Goal: Task Accomplishment & Management: Use online tool/utility

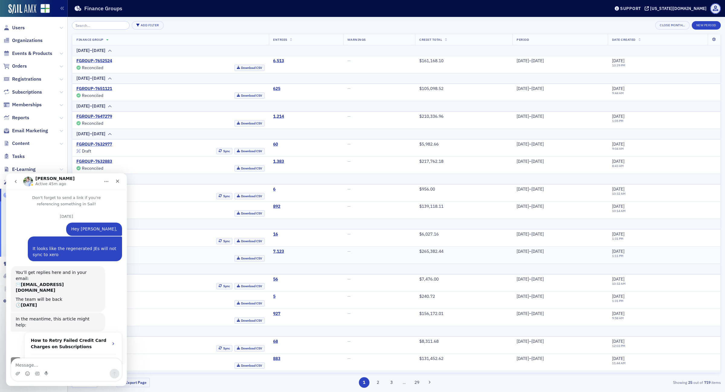
scroll to position [206, 0]
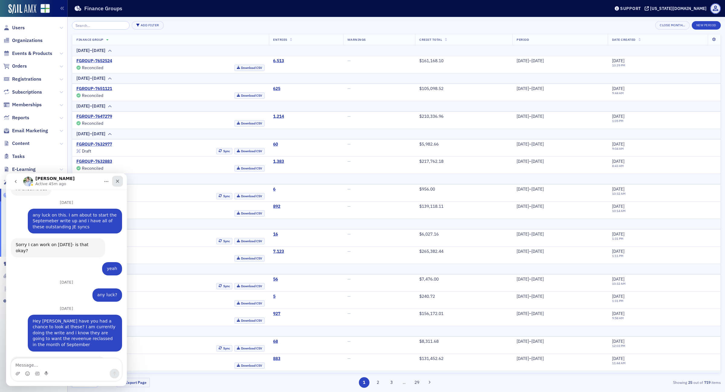
click at [117, 180] on icon "Close" at bounding box center [117, 181] width 5 height 5
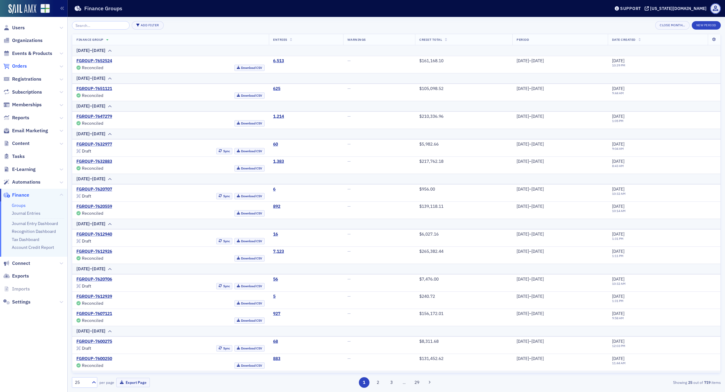
click at [16, 67] on span "Orders" at bounding box center [19, 66] width 15 height 7
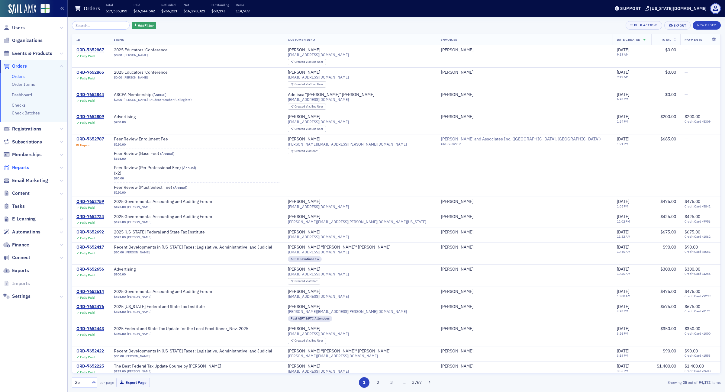
click at [24, 164] on span "Reports" at bounding box center [20, 167] width 17 height 7
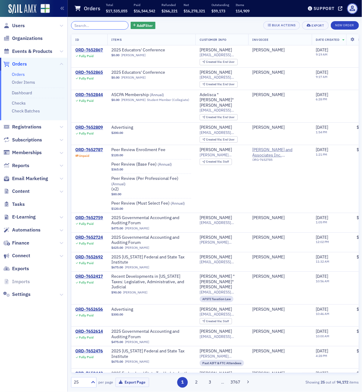
click at [98, 21] on input "search" at bounding box center [100, 25] width 58 height 8
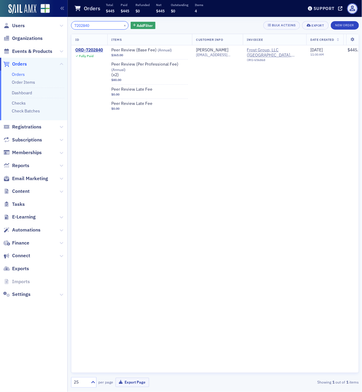
click at [98, 26] on input "7202840" at bounding box center [100, 25] width 58 height 8
drag, startPoint x: 98, startPoint y: 26, endPoint x: 47, endPoint y: 26, distance: 50.8
click at [47, 26] on div "Users Organizations Events & Products Orders Orders Order Items Dashboard Check…" at bounding box center [181, 196] width 362 height 392
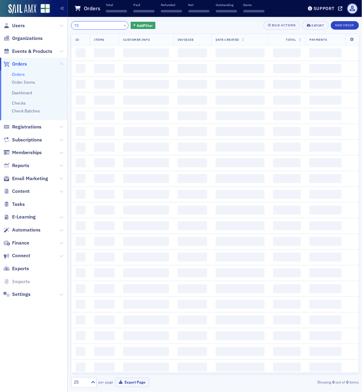
type input "7"
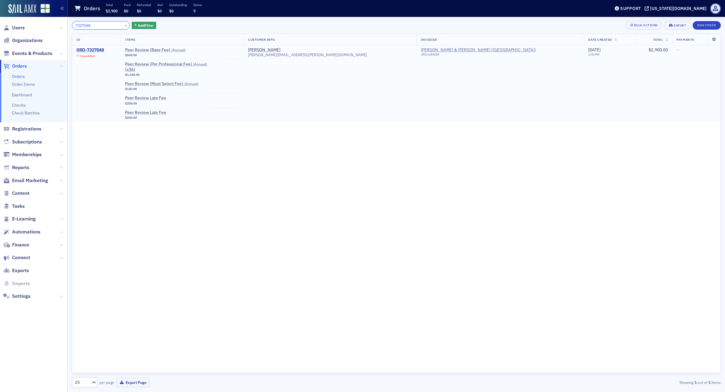
type input "7327048"
click at [99, 49] on div "ORD-7327048" at bounding box center [89, 49] width 27 height 5
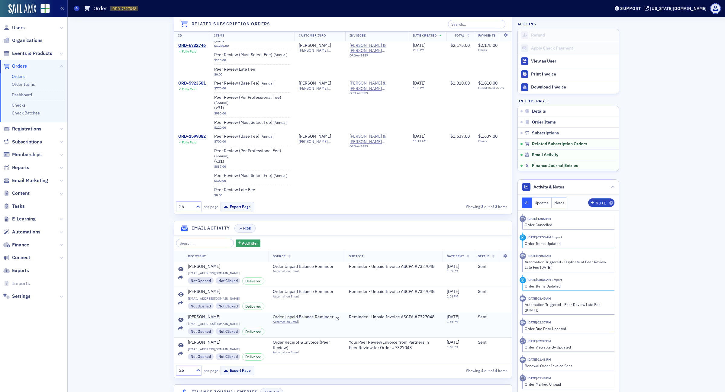
scroll to position [592, 0]
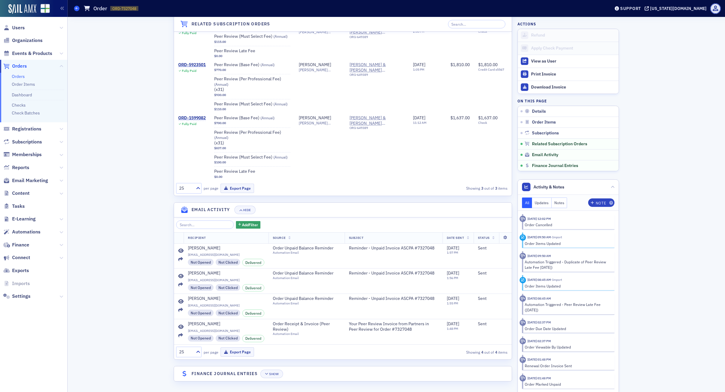
click at [76, 9] on icon at bounding box center [77, 8] width 2 height 3
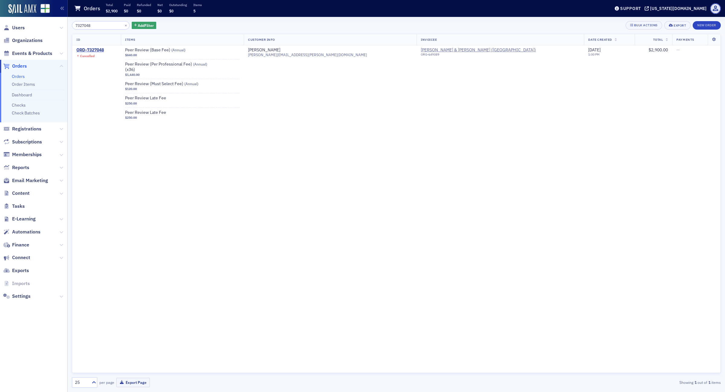
drag, startPoint x: 102, startPoint y: 27, endPoint x: 0, endPoint y: 5, distance: 104.3
click at [0, 5] on div "Users Organizations Events & Products Orders Orders Order Items Dashboard Check…" at bounding box center [362, 196] width 725 height 392
type input "7327482"
drag, startPoint x: 129, startPoint y: 264, endPoint x: 115, endPoint y: 265, distance: 13.9
click at [129, 264] on div "ID Items Customer Info Invoicee Date Created Total Payments ORD-7327482 Unpaid …" at bounding box center [396, 203] width 649 height 339
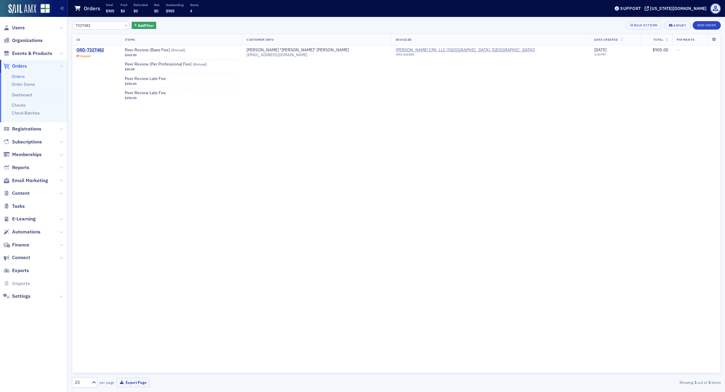
click at [18, 168] on span "Reports" at bounding box center [20, 167] width 17 height 7
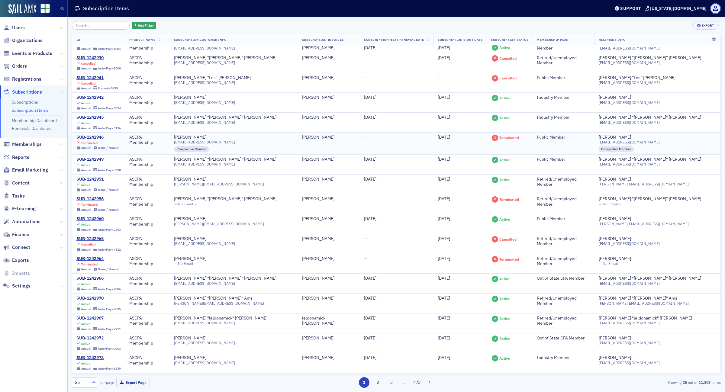
scroll to position [174, 0]
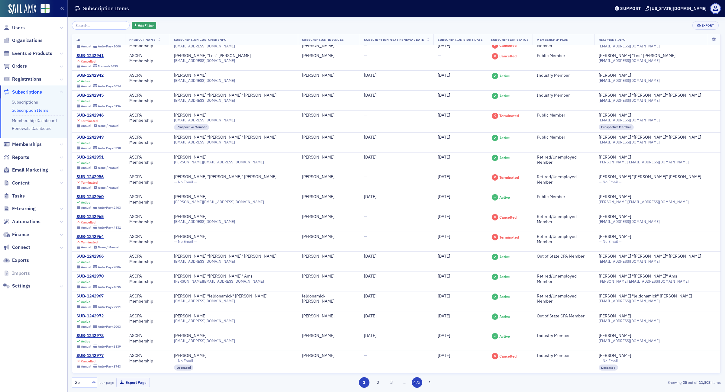
click at [418, 384] on button "473" at bounding box center [417, 382] width 11 height 11
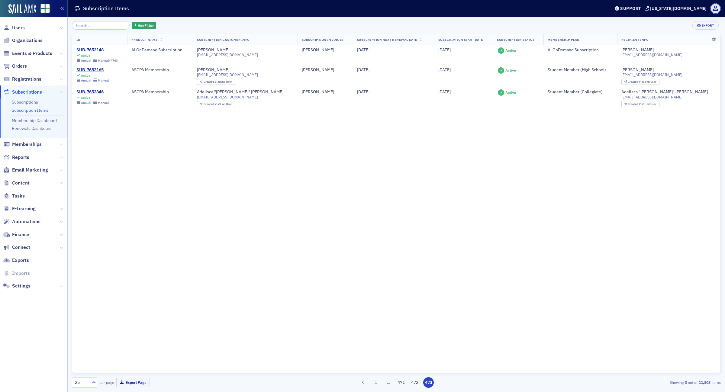
drag, startPoint x: 402, startPoint y: 383, endPoint x: 401, endPoint y: 380, distance: 3.8
click at [402, 383] on button "471" at bounding box center [401, 382] width 11 height 11
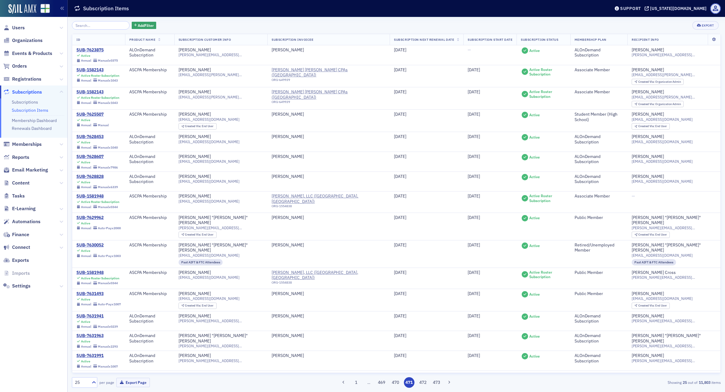
click at [154, 40] on span "Product Name" at bounding box center [142, 39] width 26 height 4
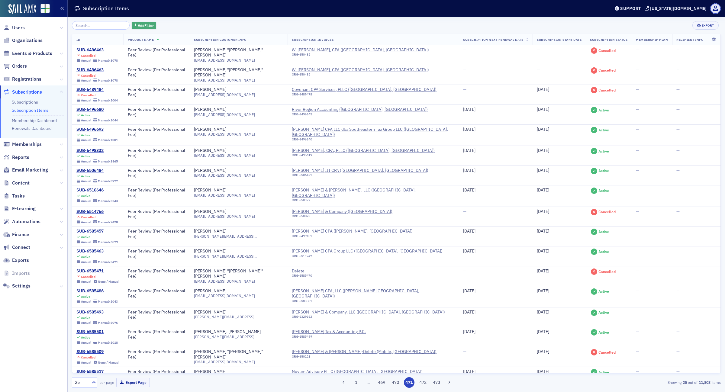
click at [138, 25] on span "Add Filter" at bounding box center [146, 25] width 16 height 5
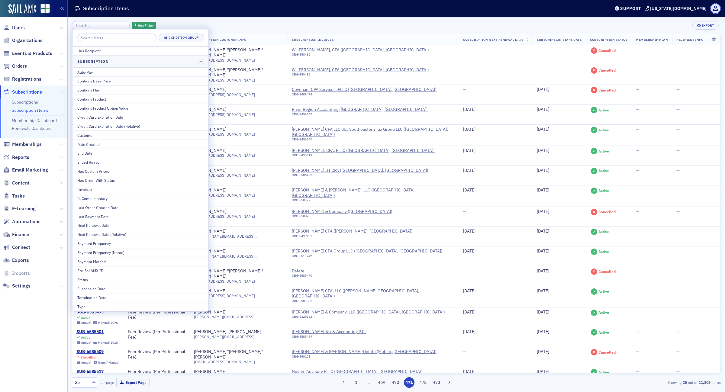
click at [215, 24] on div "Add Filter Export" at bounding box center [396, 25] width 649 height 8
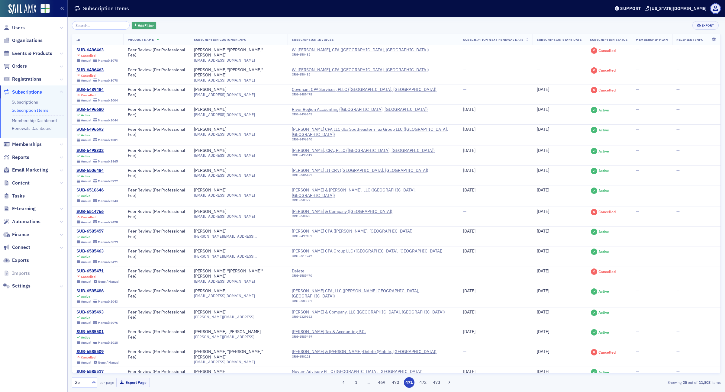
click at [144, 26] on span "Add Filter" at bounding box center [146, 25] width 16 height 5
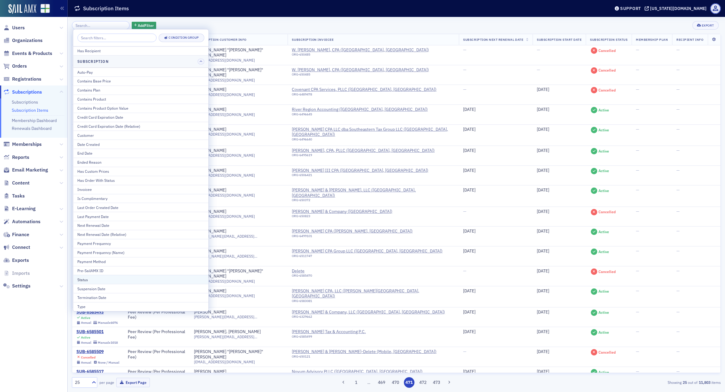
click at [110, 283] on div "Status" at bounding box center [140, 279] width 127 height 5
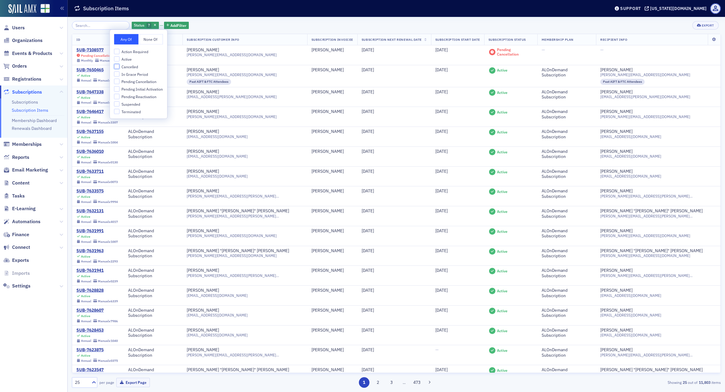
click at [117, 67] on input "Cancelled" at bounding box center [116, 66] width 5 height 5
checkbox input "true"
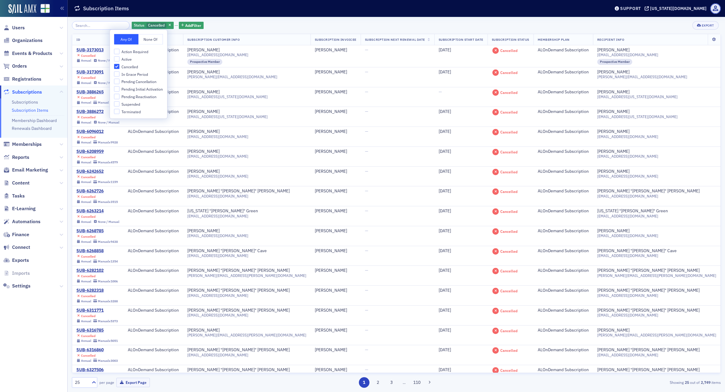
click at [237, 25] on div "Status Cancelled Add Filter Export" at bounding box center [396, 25] width 649 height 8
click at [709, 24] on div "Export" at bounding box center [708, 25] width 12 height 3
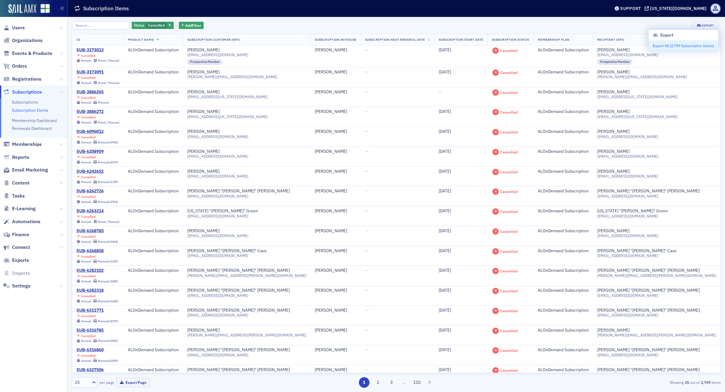
click at [665, 47] on button "Export All ( 2,749 Subscription Items )" at bounding box center [684, 46] width 70 height 10
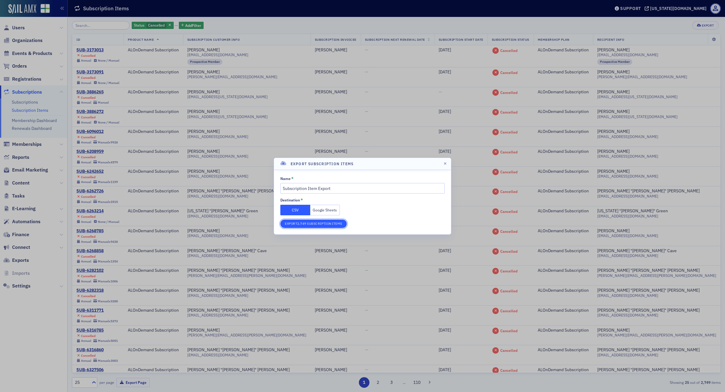
click at [314, 225] on button "Export 2,749 Subscription Items" at bounding box center [313, 224] width 66 height 8
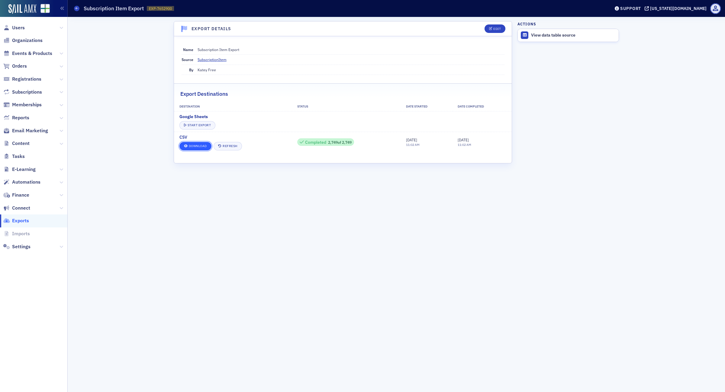
click at [200, 147] on link "Download" at bounding box center [195, 146] width 32 height 8
click at [136, 259] on div "Export Details Edit Name Subscription Item Export Source SubscriptionItem By Ka…" at bounding box center [396, 204] width 649 height 375
click at [61, 67] on icon at bounding box center [62, 67] width 4 height 4
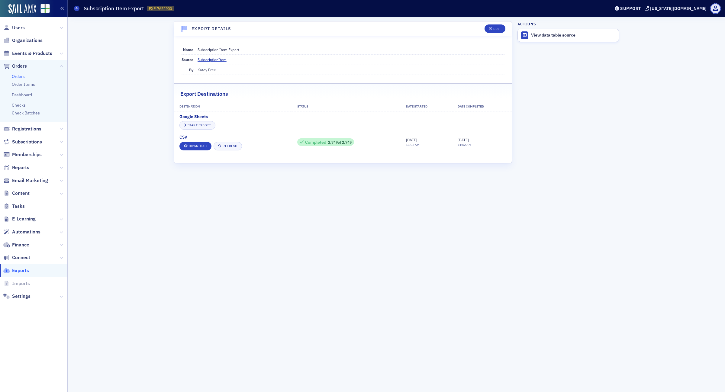
click at [22, 76] on link "Orders" at bounding box center [18, 76] width 13 height 5
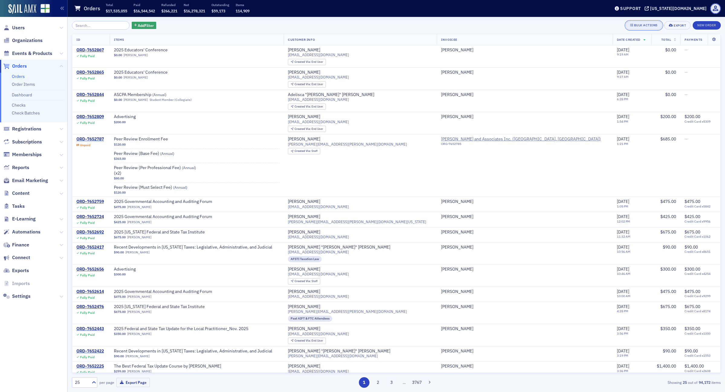
click at [635, 22] on button "Bulk Actions" at bounding box center [644, 25] width 37 height 8
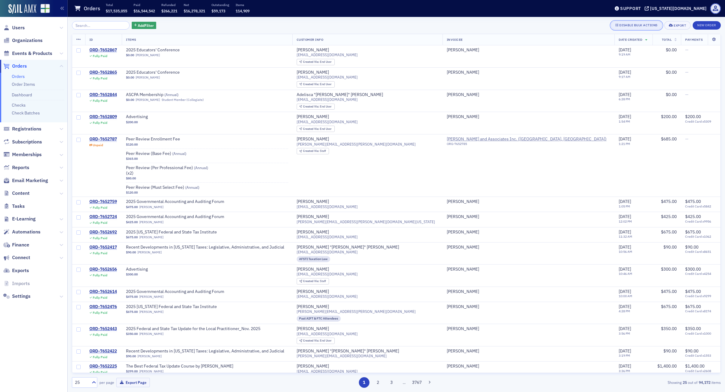
click at [622, 24] on div "Disable Bulk Actions" at bounding box center [638, 25] width 38 height 3
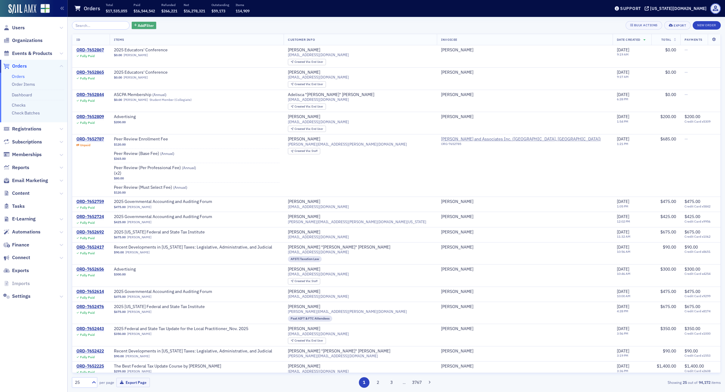
click at [138, 23] on span "Add Filter" at bounding box center [146, 25] width 16 height 5
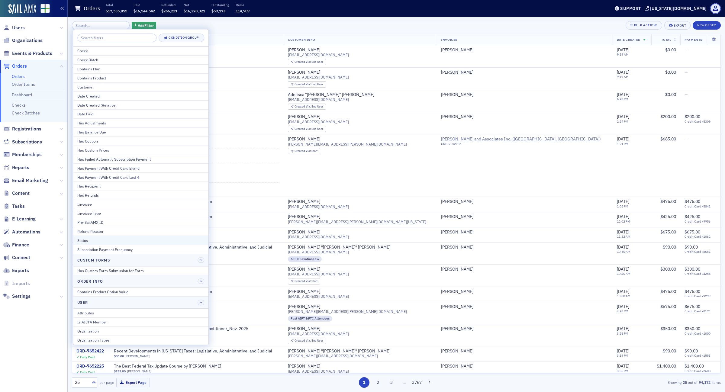
click at [85, 242] on div "Status" at bounding box center [140, 240] width 127 height 5
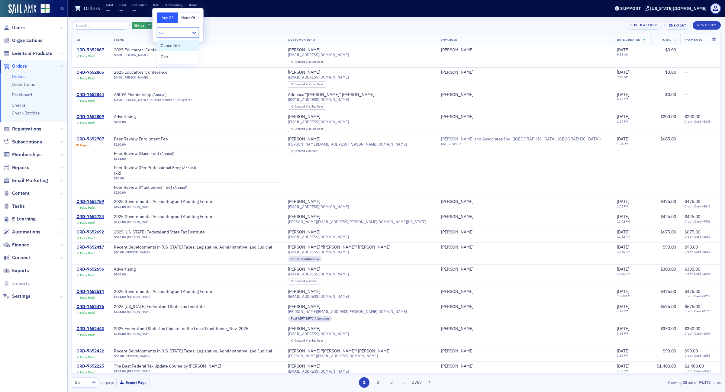
type input "can"
click at [175, 46] on span "Cancelled" at bounding box center [170, 46] width 19 height 6
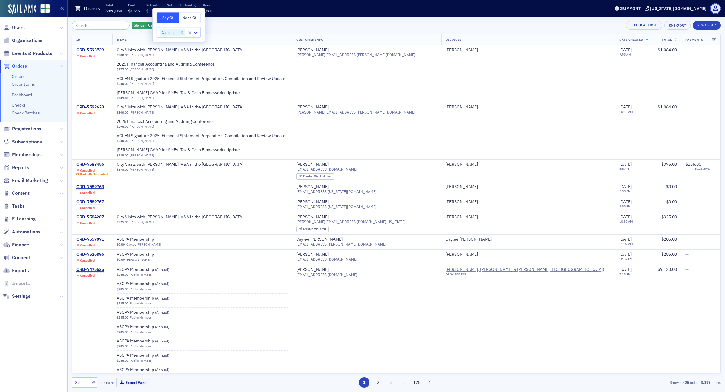
click at [252, 30] on div "Status Cancelled Add Filter Bulk Actions Export New Order ID Items Customer Inf…" at bounding box center [396, 204] width 649 height 367
click at [189, 24] on span "Add Filter" at bounding box center [193, 25] width 16 height 5
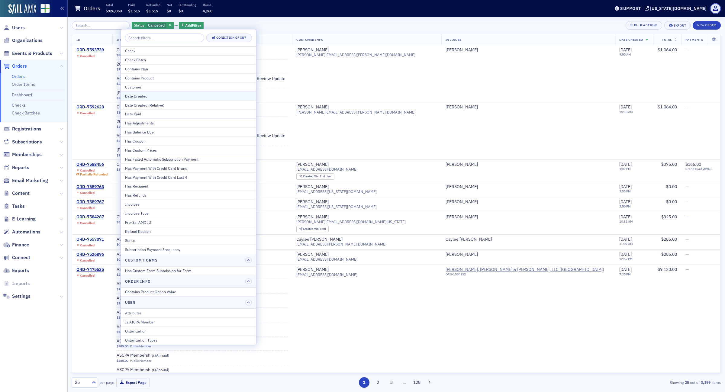
click at [164, 96] on div "Date Created" at bounding box center [188, 95] width 127 height 5
select select "9"
select select "2025"
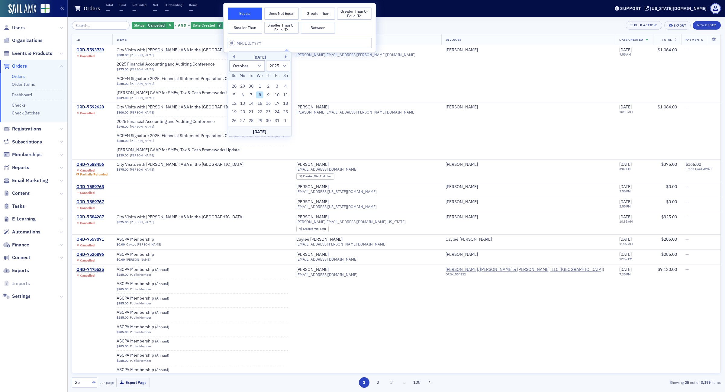
click at [318, 26] on button "Between" at bounding box center [318, 28] width 34 height 12
select select "9"
select select "2025"
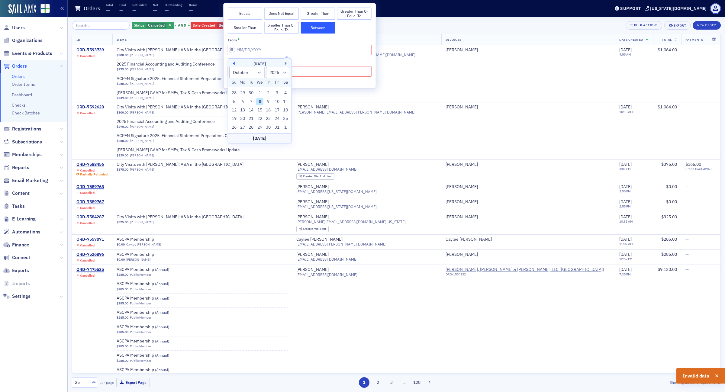
click at [234, 63] on button "Previous Month" at bounding box center [233, 64] width 4 height 4
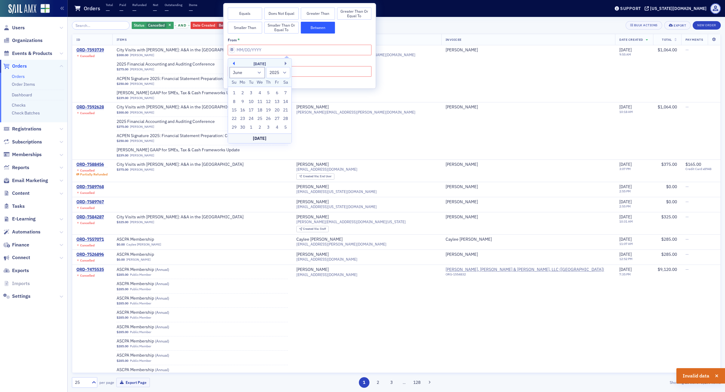
select select "4"
click at [267, 93] on div "1" at bounding box center [268, 92] width 7 height 7
type input "05/01/2025"
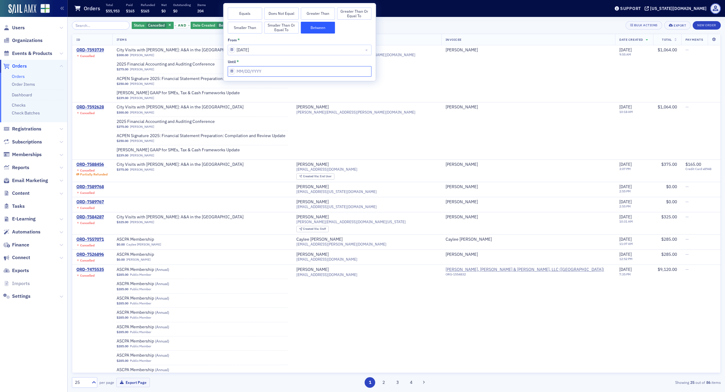
click at [244, 71] on input "from *" at bounding box center [300, 71] width 144 height 11
select select "9"
click at [259, 122] on div "8" at bounding box center [259, 123] width 7 height 7
type input "10/08/2025"
click at [434, 77] on td "Paul Annan paul.annan@daimler.com" at bounding box center [366, 73] width 149 height 57
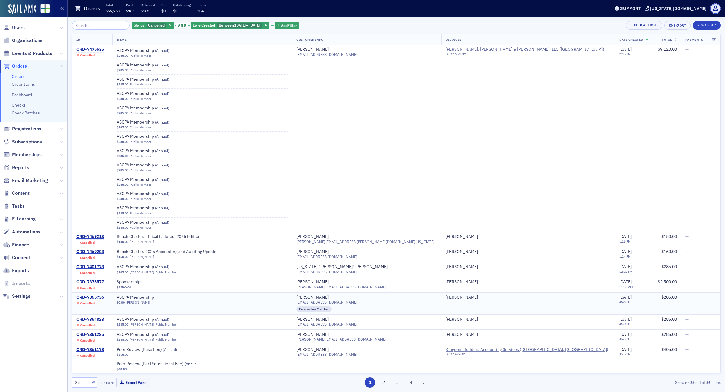
scroll to position [715, 0]
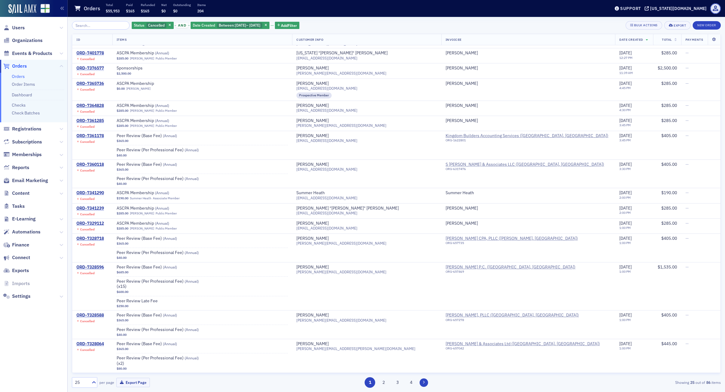
click at [421, 385] on button at bounding box center [424, 383] width 8 height 8
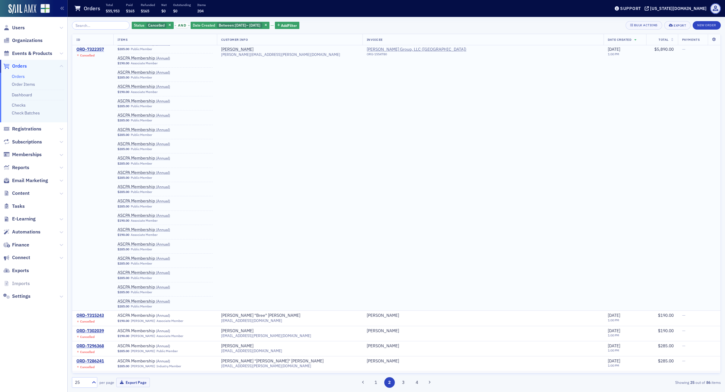
scroll to position [1114, 0]
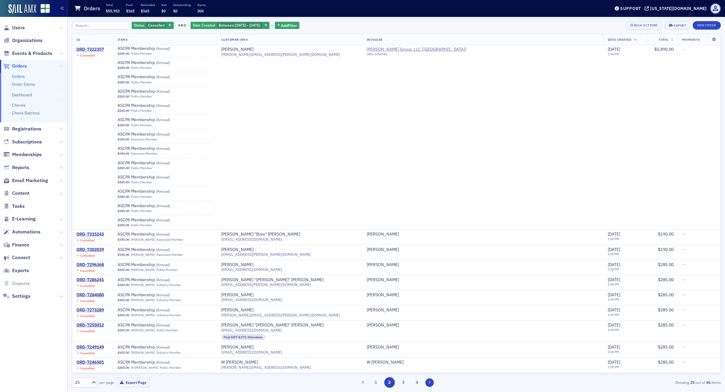
click at [428, 381] on icon at bounding box center [429, 383] width 2 height 4
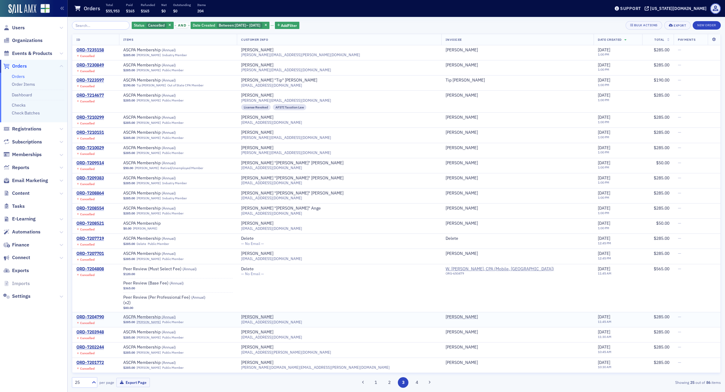
scroll to position [101, 0]
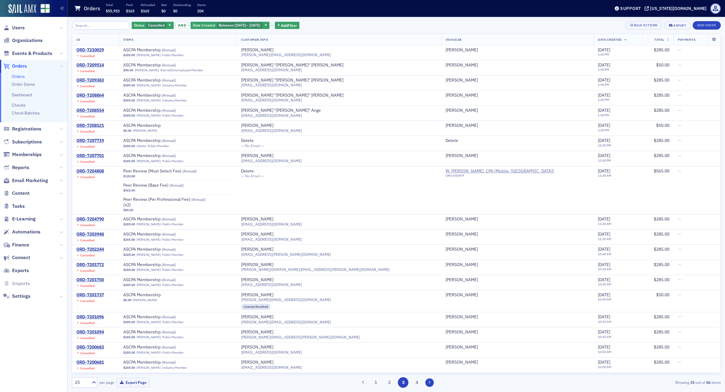
click at [431, 381] on button at bounding box center [429, 383] width 8 height 8
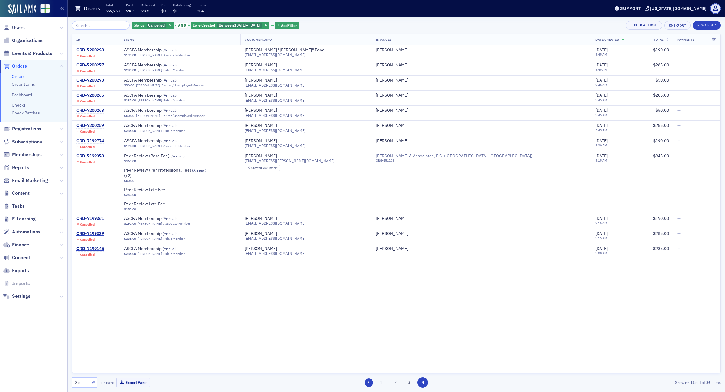
click at [367, 382] on button at bounding box center [369, 383] width 8 height 8
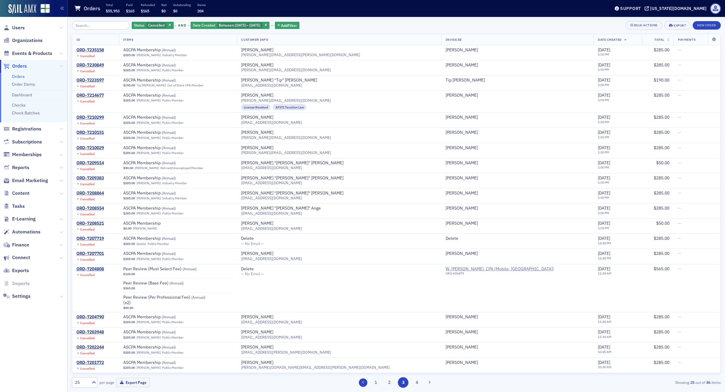
click at [364, 382] on icon at bounding box center [363, 383] width 2 height 4
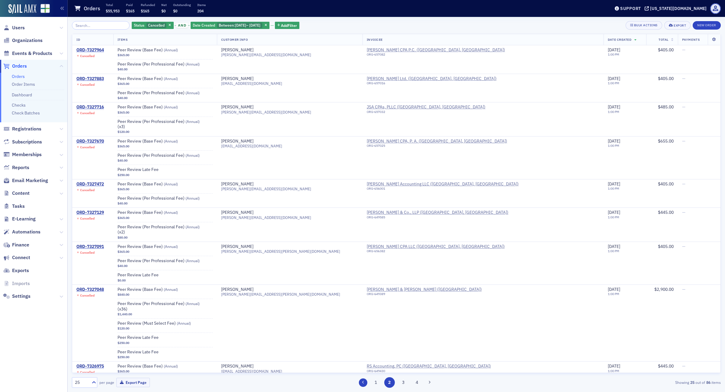
click at [366, 382] on button at bounding box center [363, 383] width 8 height 8
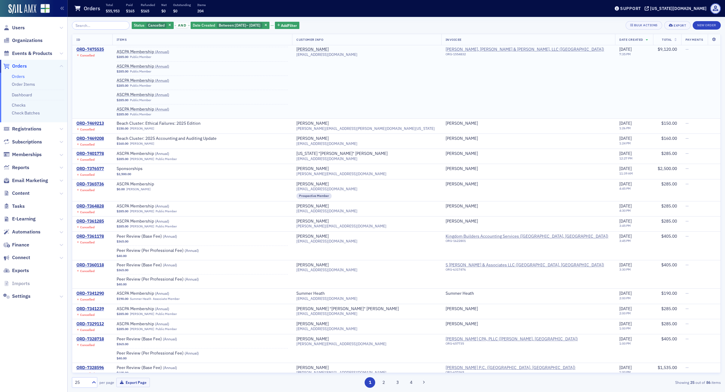
scroll to position [715, 0]
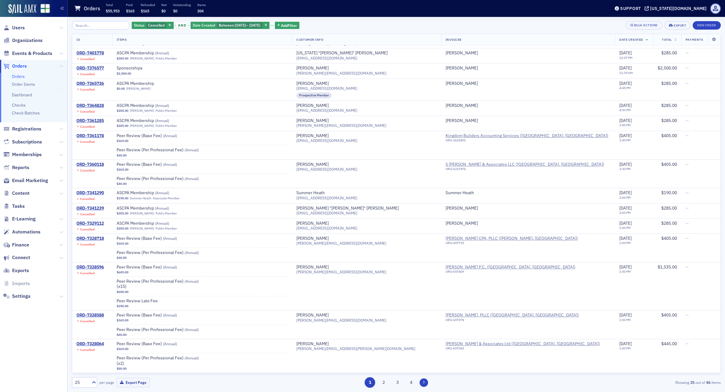
click at [423, 382] on icon at bounding box center [424, 383] width 2 height 4
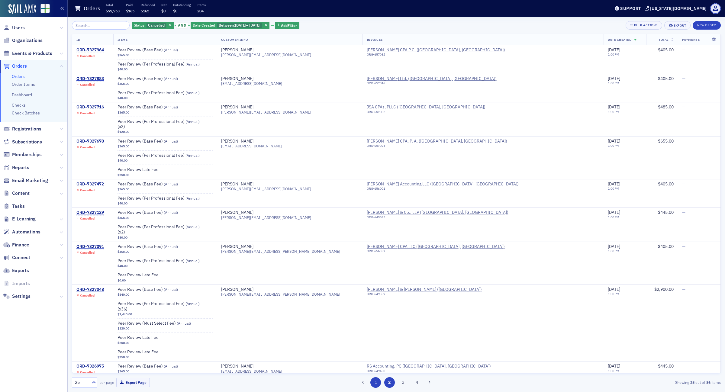
click at [374, 384] on button "1" at bounding box center [375, 382] width 11 height 11
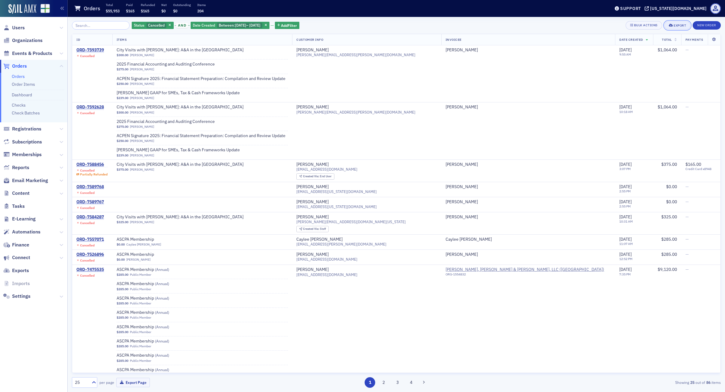
click at [680, 24] on div "Export" at bounding box center [680, 25] width 12 height 3
click at [660, 46] on button "Export All ( 86 Orders )" at bounding box center [658, 46] width 63 height 10
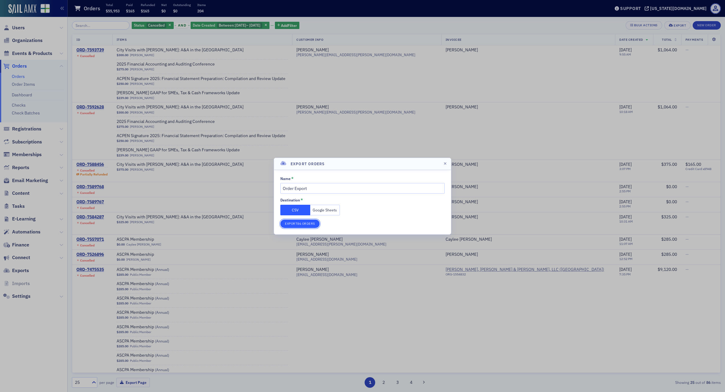
click at [304, 224] on button "Export 86 Orders" at bounding box center [299, 224] width 39 height 8
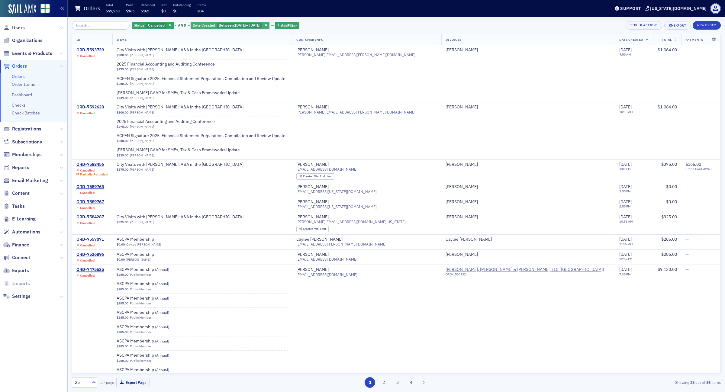
click at [250, 23] on span "[DATE]" at bounding box center [254, 25] width 11 height 5
select select "4"
select select "2025"
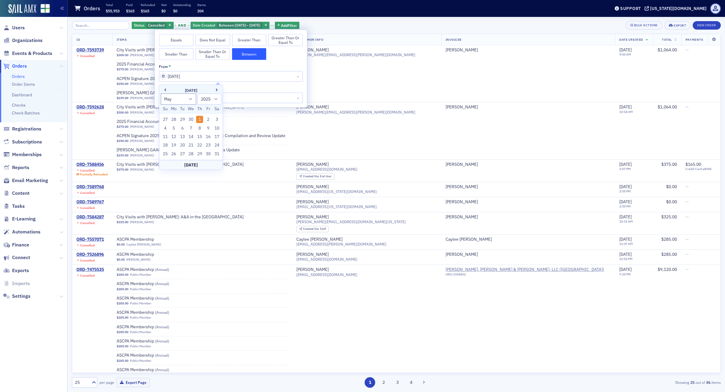
drag, startPoint x: 188, startPoint y: 72, endPoint x: 194, endPoint y: 72, distance: 5.7
click at [195, 72] on input "05/01/2025" at bounding box center [231, 76] width 144 height 11
drag, startPoint x: 192, startPoint y: 73, endPoint x: 189, endPoint y: 73, distance: 3.2
click at [189, 73] on input "05/01/2025" at bounding box center [231, 76] width 144 height 11
type input "05/01/2024"
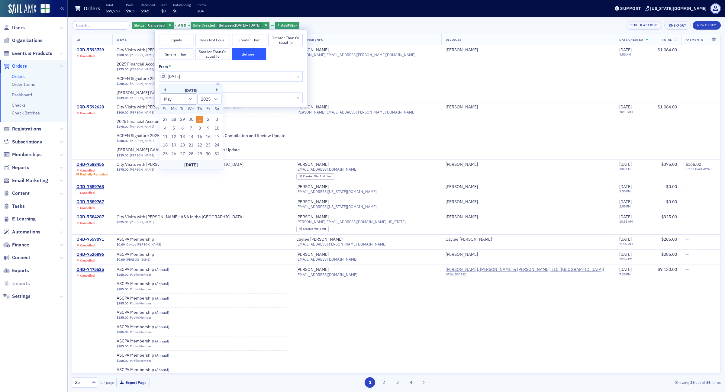
select select "2024"
type input "05/01/2024"
click at [252, 100] on input "10/08/2025" at bounding box center [231, 97] width 144 height 11
select select "9"
select select "2025"
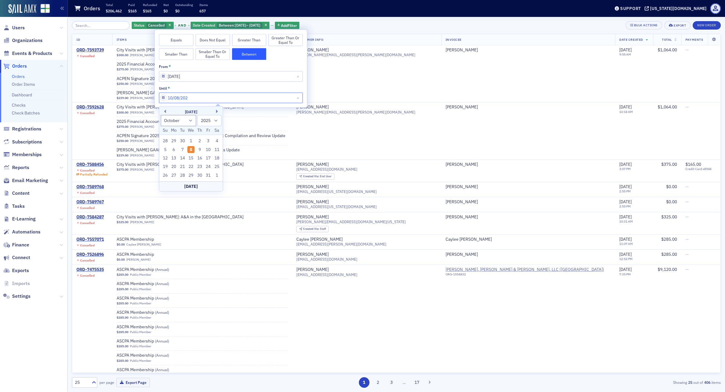
type input "10/08/2024"
select select "2024"
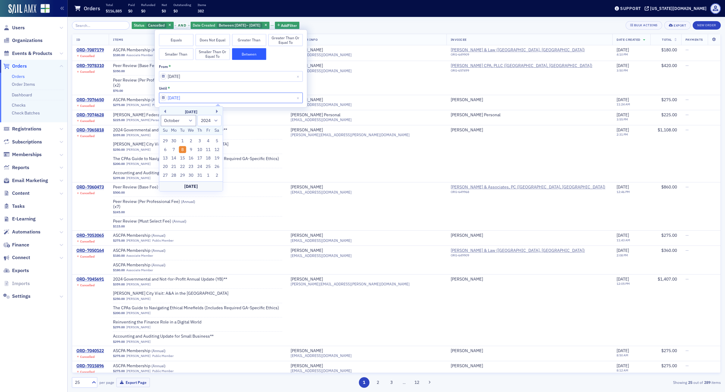
type input "10/08/2024"
click at [392, 28] on div "Status Cancelled and Date Created Between : 5/1/2024 – 10/8/2024 Add Filter Bul…" at bounding box center [396, 25] width 649 height 8
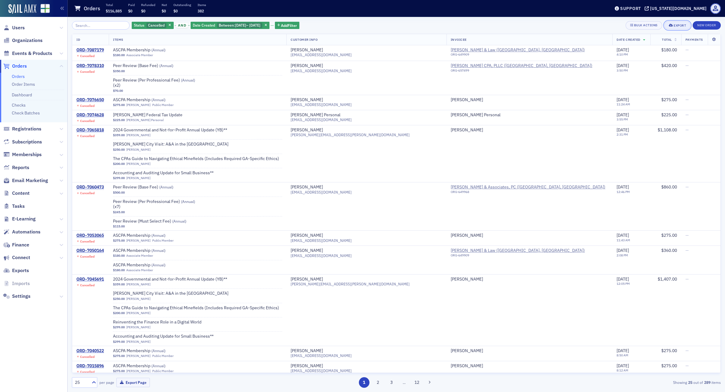
click at [683, 25] on div "Export" at bounding box center [680, 25] width 12 height 3
click at [647, 47] on button "Export All ( 289 Orders )" at bounding box center [658, 46] width 63 height 10
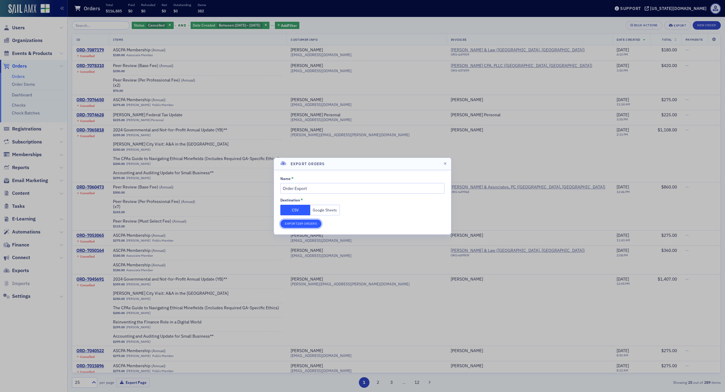
click at [301, 224] on button "Export 289 Orders" at bounding box center [300, 224] width 41 height 8
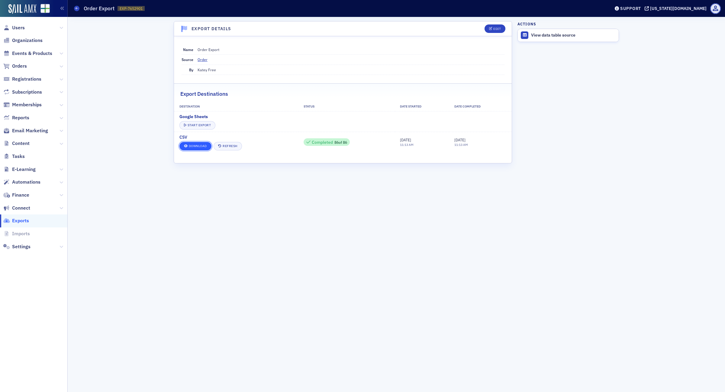
click at [191, 144] on link "Download" at bounding box center [195, 146] width 32 height 8
drag, startPoint x: 104, startPoint y: 82, endPoint x: 104, endPoint y: 37, distance: 45.3
click at [105, 82] on div "Export Details Edit Name Order Export Source Order By Katey Free Export Destina…" at bounding box center [396, 204] width 649 height 375
click at [76, 9] on icon at bounding box center [77, 8] width 2 height 3
click at [198, 146] on link "Download" at bounding box center [195, 146] width 32 height 8
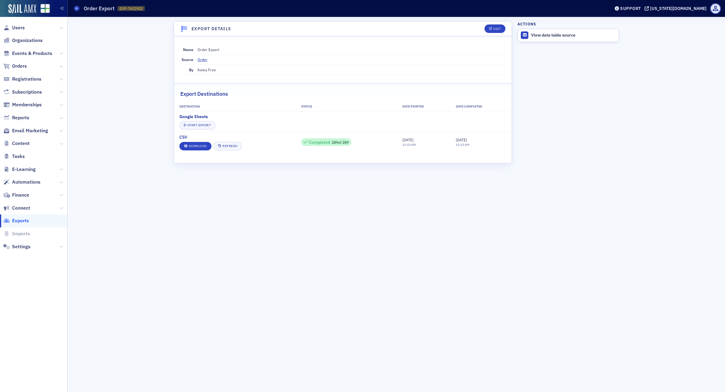
click at [160, 230] on div "Export Details Edit Name Order Export Source Order By Katey Free Export Destina…" at bounding box center [396, 204] width 649 height 375
